Goal: Information Seeking & Learning: Understand process/instructions

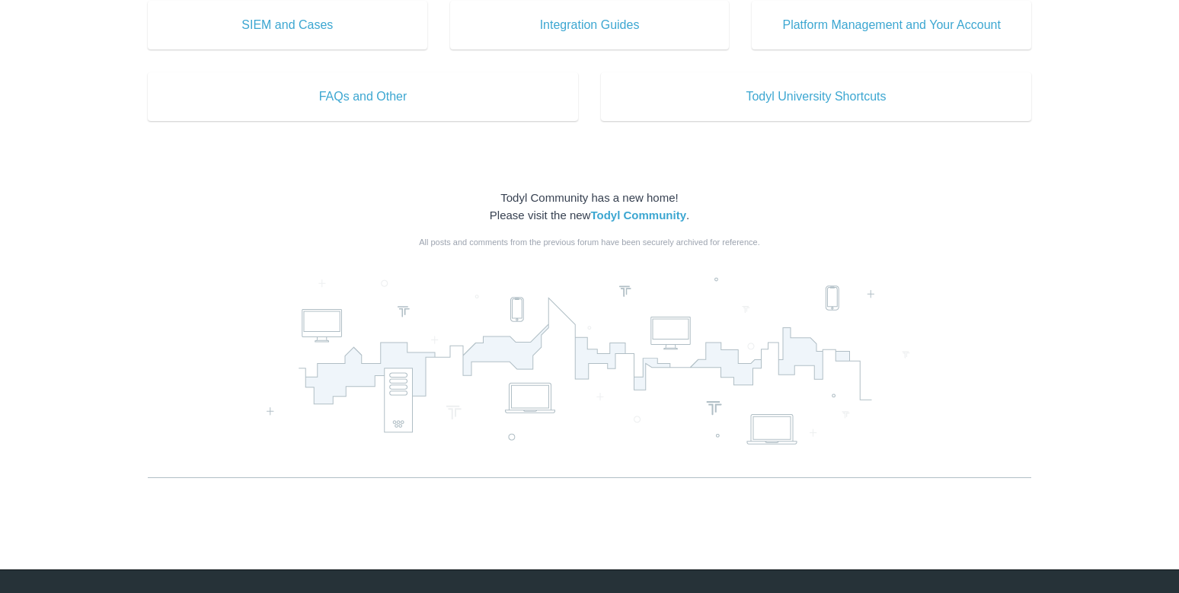
scroll to position [885, 0]
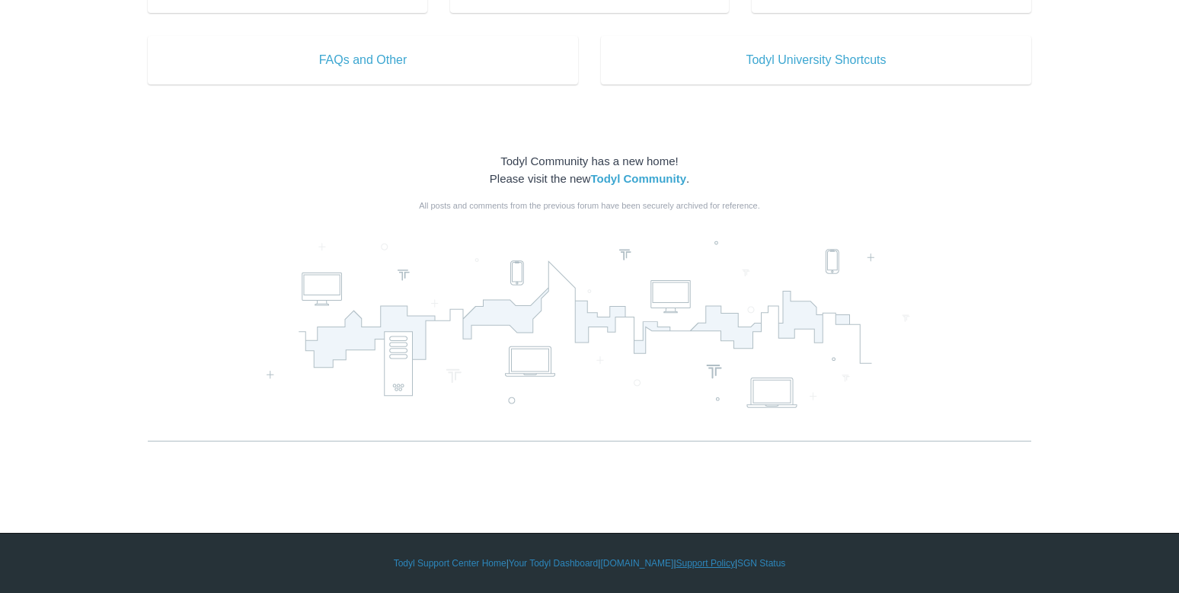
click at [692, 557] on link "Support Policy" at bounding box center [705, 564] width 59 height 14
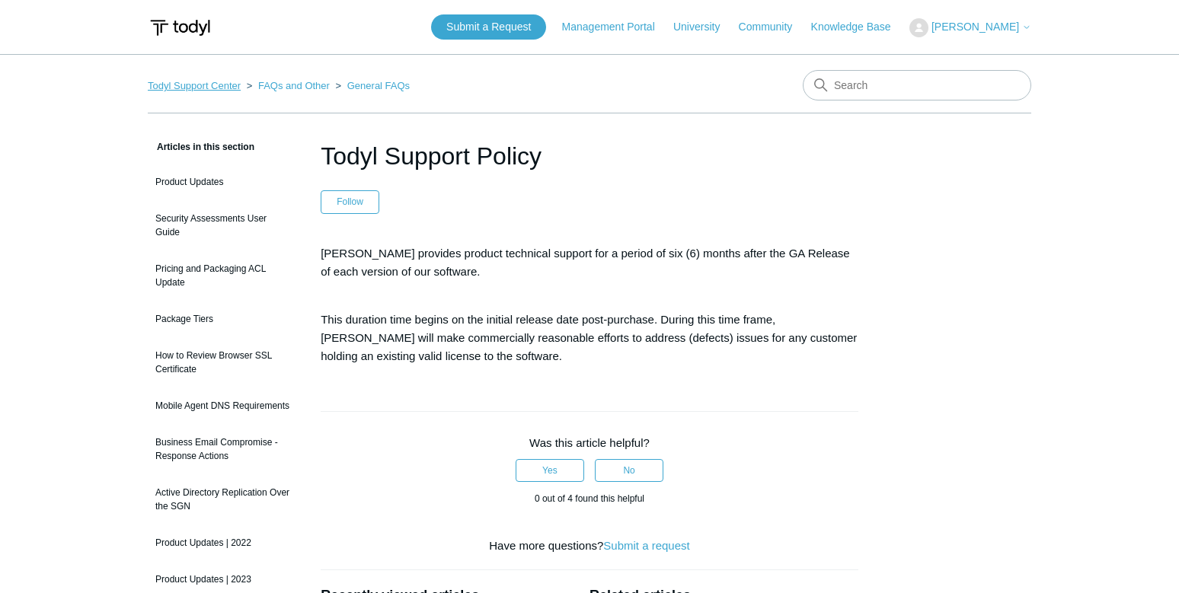
click at [215, 88] on link "Todyl Support Center" at bounding box center [194, 85] width 93 height 11
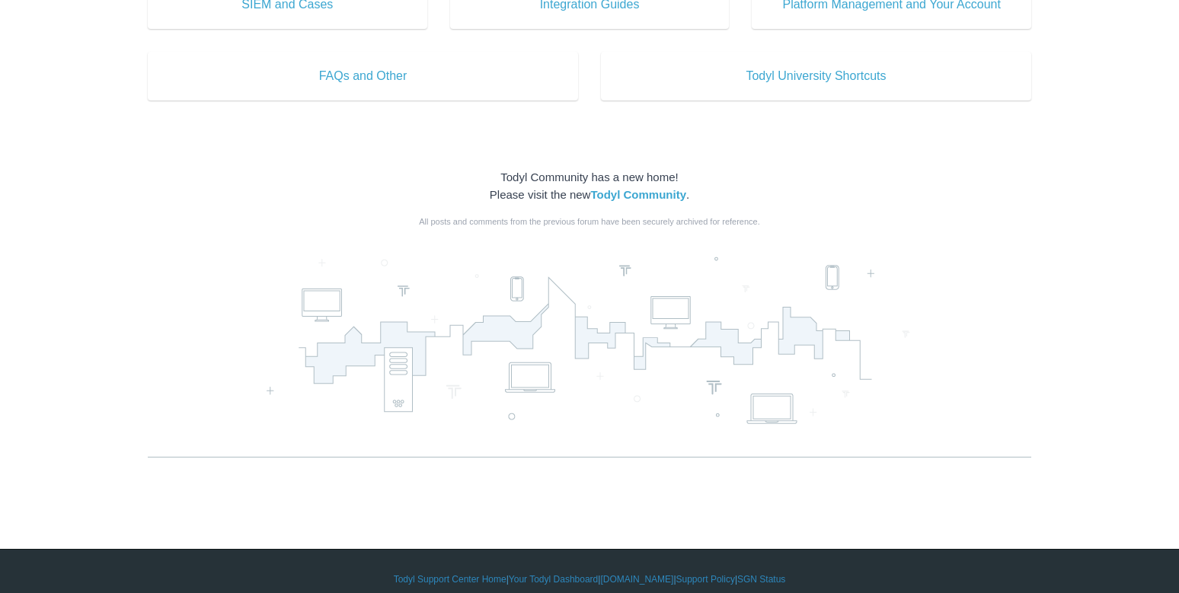
scroll to position [885, 0]
